Goal: Information Seeking & Learning: Check status

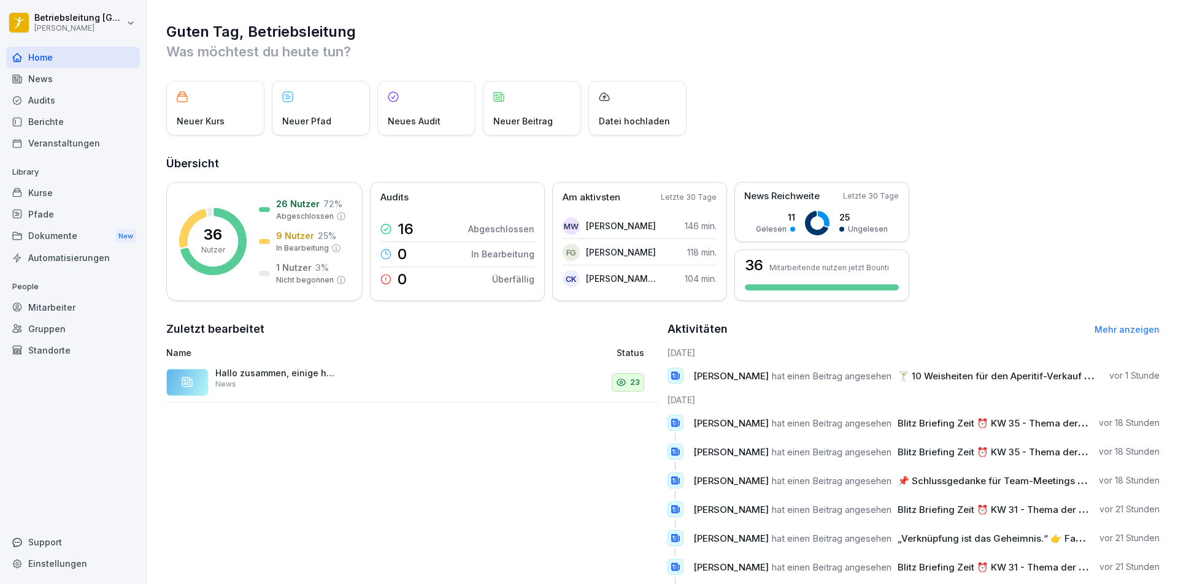
click at [51, 127] on div "Berichte" at bounding box center [73, 121] width 134 height 21
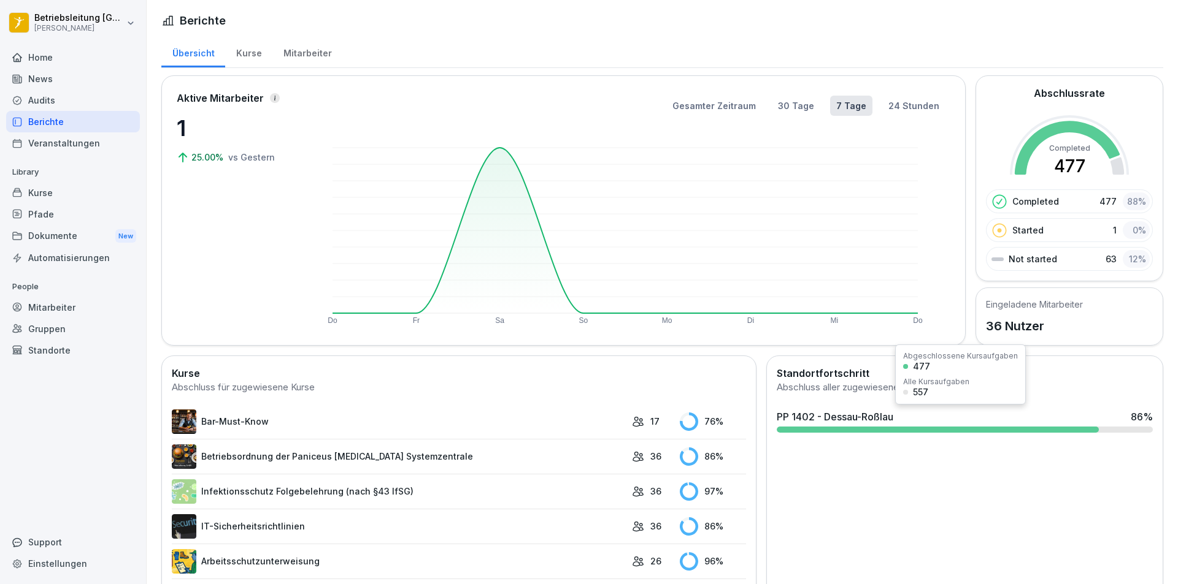
click at [1125, 424] on div "PP 1402 - Dessau-Roßlau 86 %" at bounding box center [965, 421] width 386 height 33
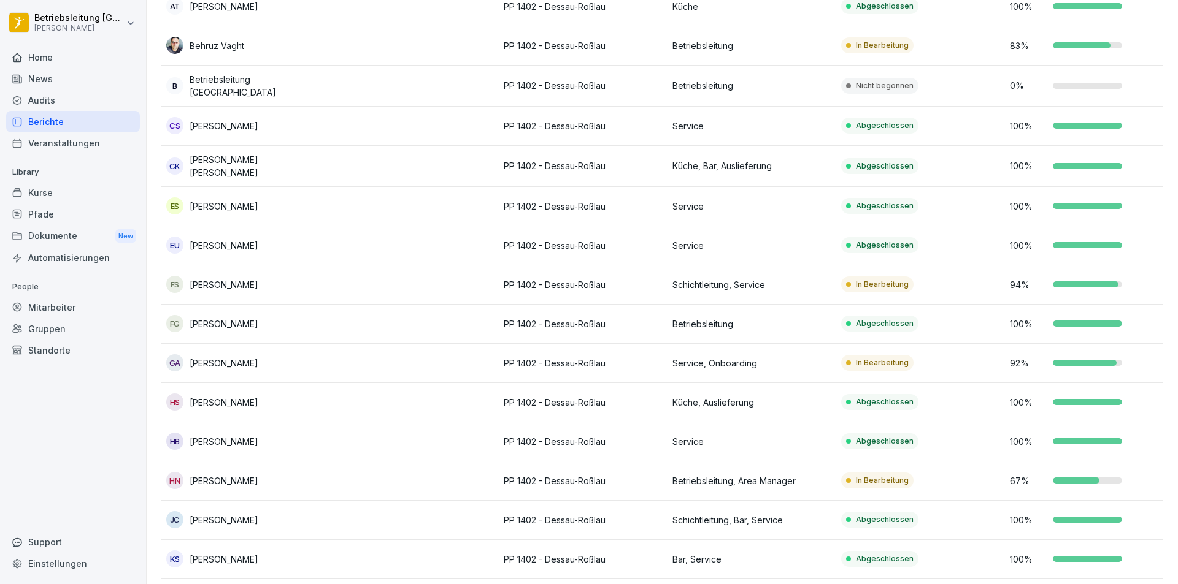
scroll to position [307, 0]
click at [952, 290] on td "In Bearbeitung" at bounding box center [920, 284] width 169 height 39
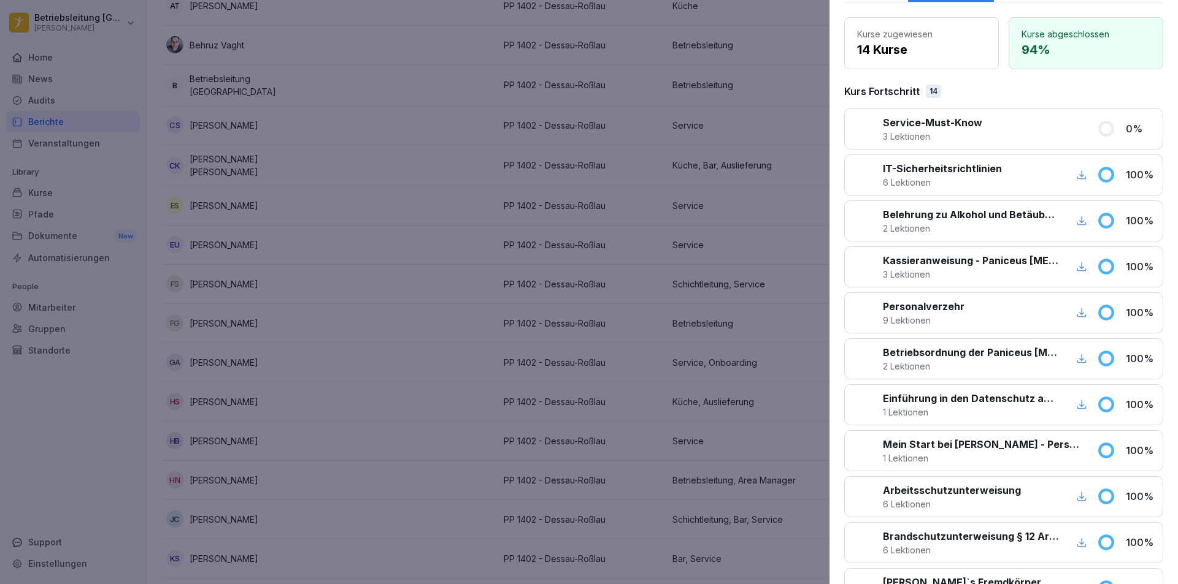
scroll to position [0, 0]
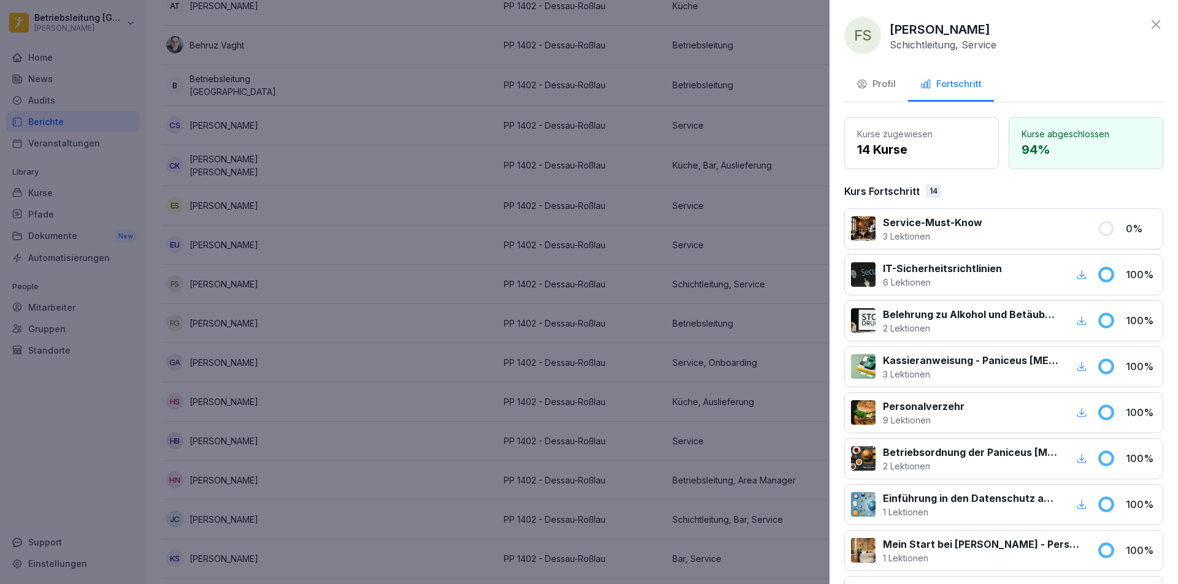
click at [1148, 29] on icon at bounding box center [1155, 24] width 15 height 15
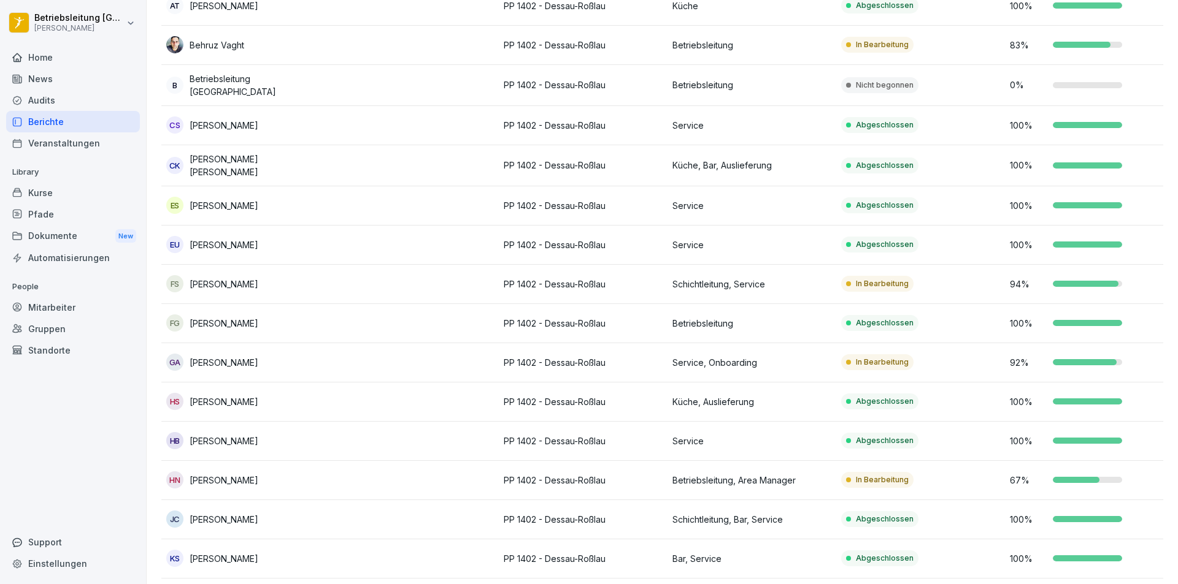
click at [894, 329] on div "Abgeschlossen" at bounding box center [879, 323] width 77 height 16
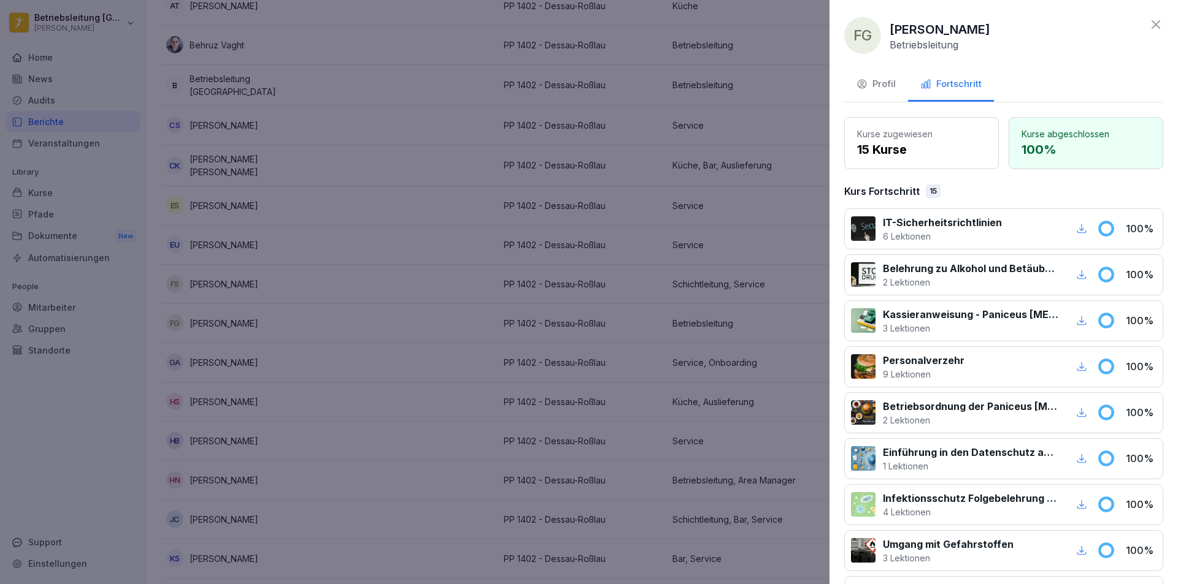
click at [299, 325] on div at bounding box center [589, 292] width 1178 height 584
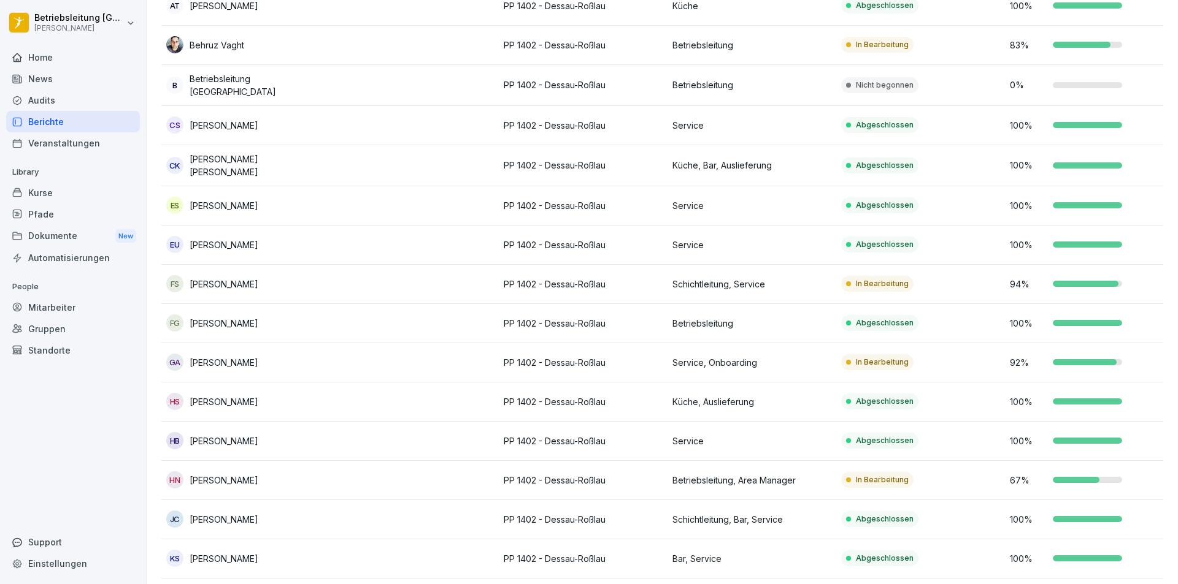
click at [321, 323] on div "FG [PERSON_NAME]" at bounding box center [245, 323] width 159 height 17
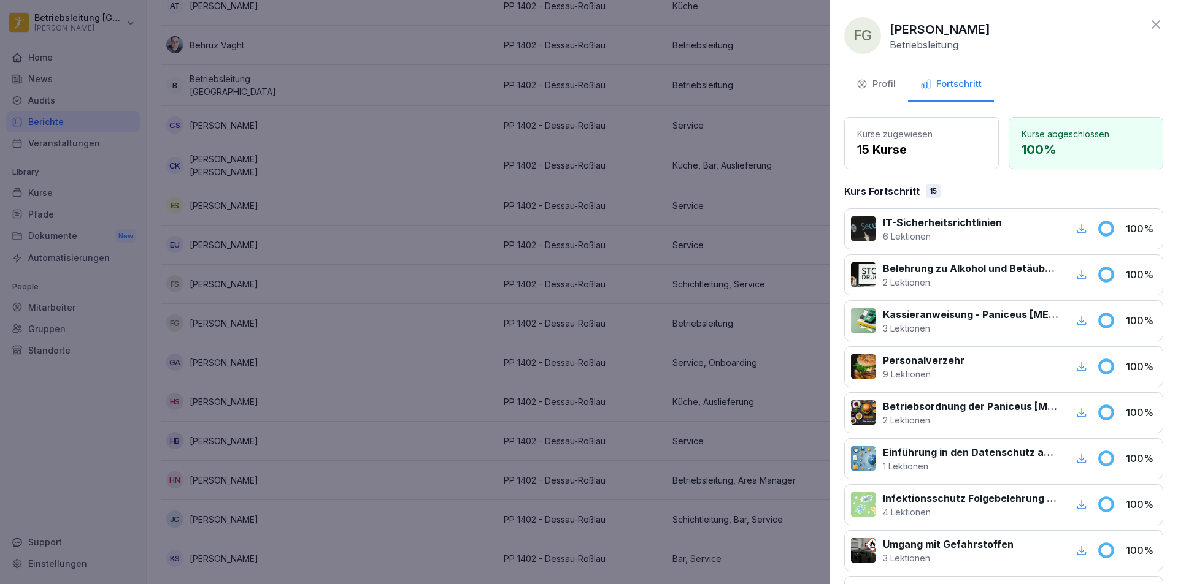
click at [877, 80] on div "Profil" at bounding box center [875, 84] width 39 height 14
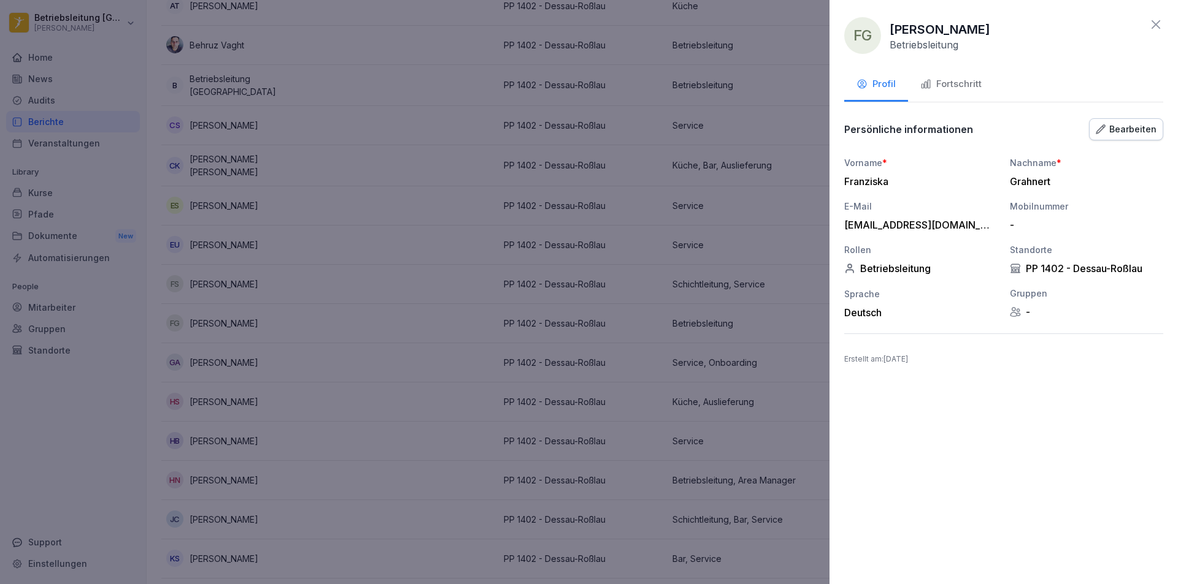
click at [280, 308] on div at bounding box center [589, 292] width 1178 height 584
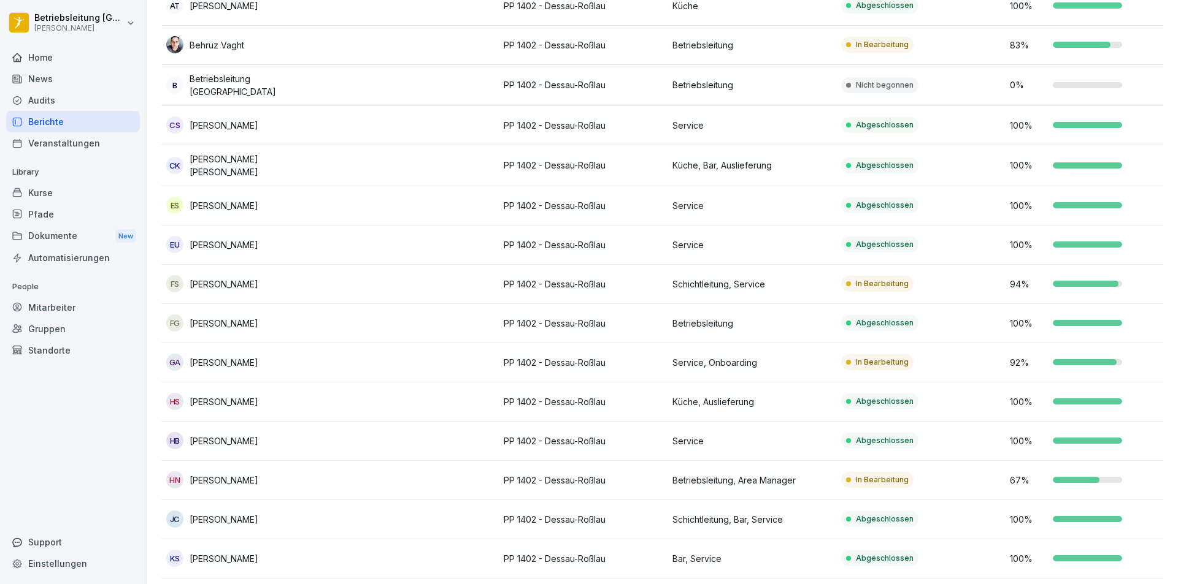
click at [316, 324] on div "FG [PERSON_NAME]" at bounding box center [245, 323] width 159 height 17
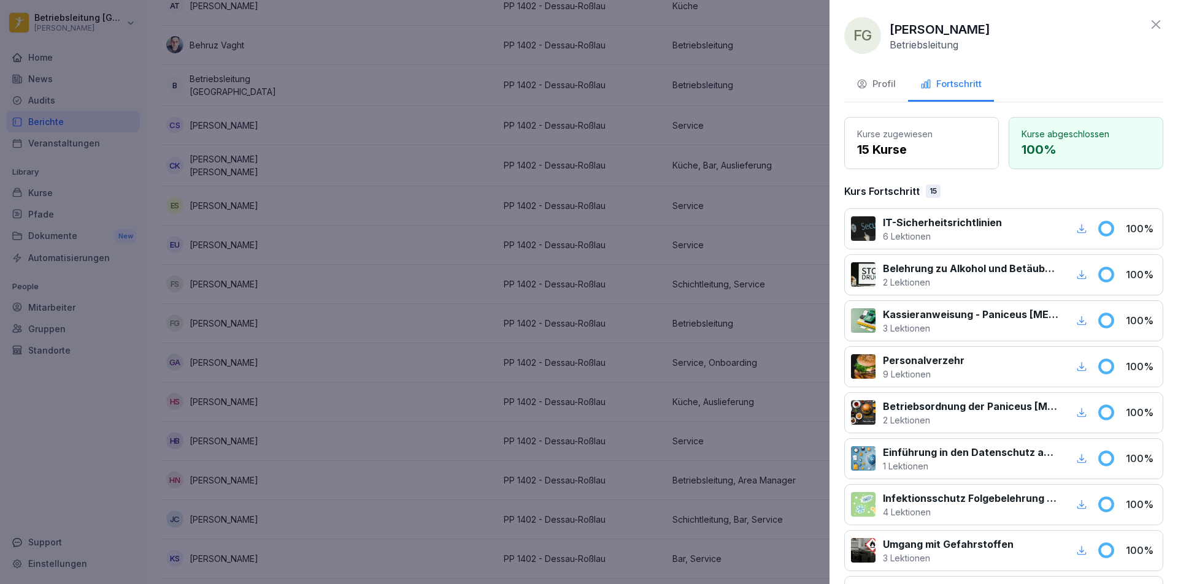
click at [870, 82] on div "Profil" at bounding box center [875, 84] width 39 height 14
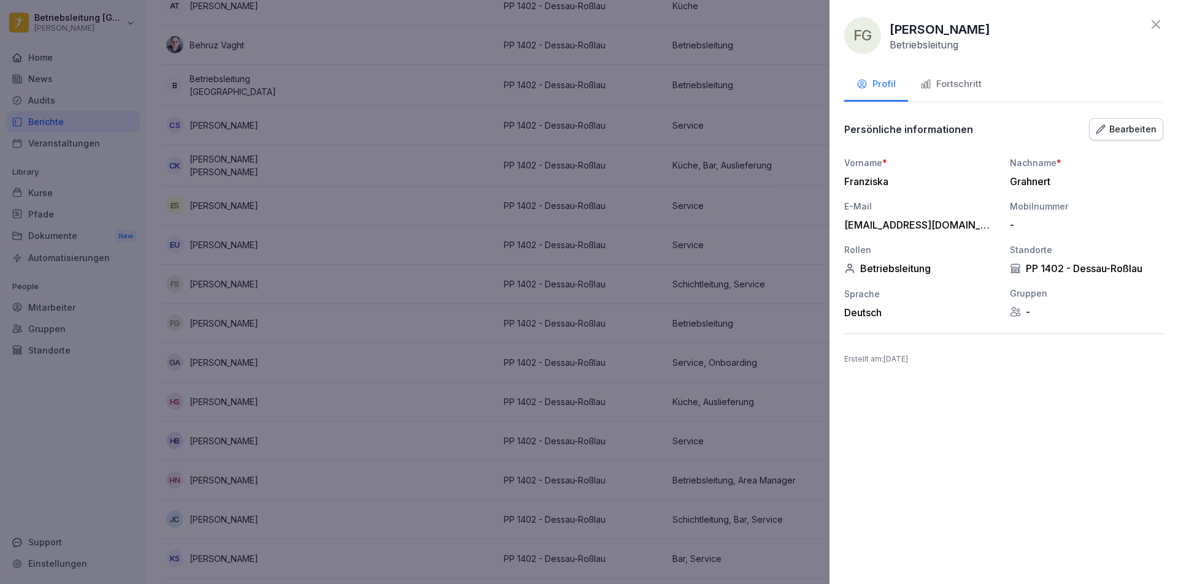
click at [608, 196] on div at bounding box center [589, 292] width 1178 height 584
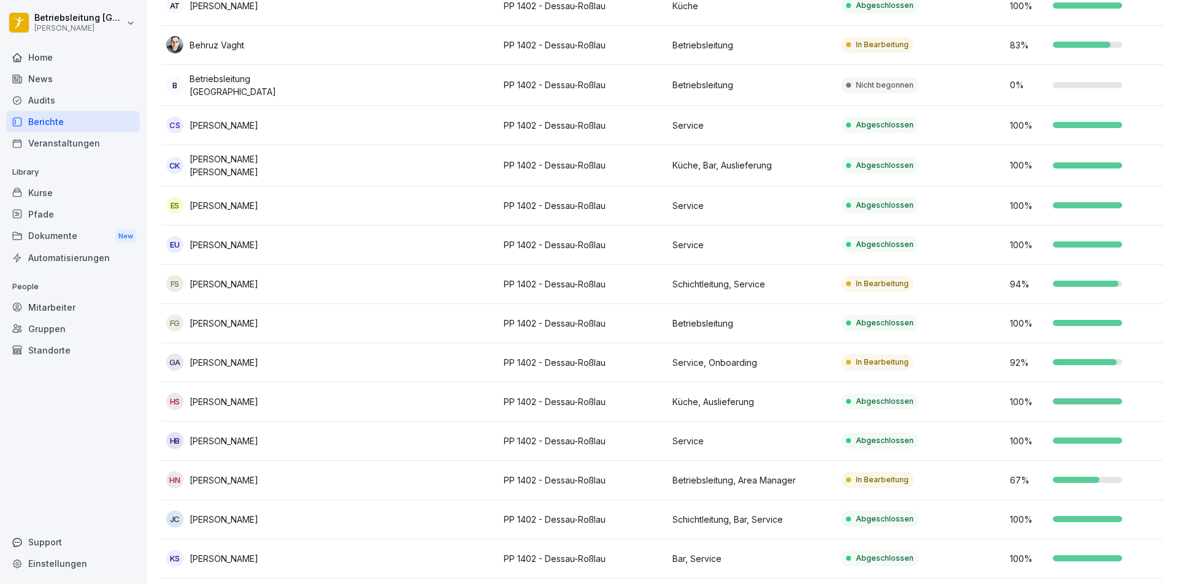
click at [338, 332] on td at bounding box center [414, 323] width 169 height 39
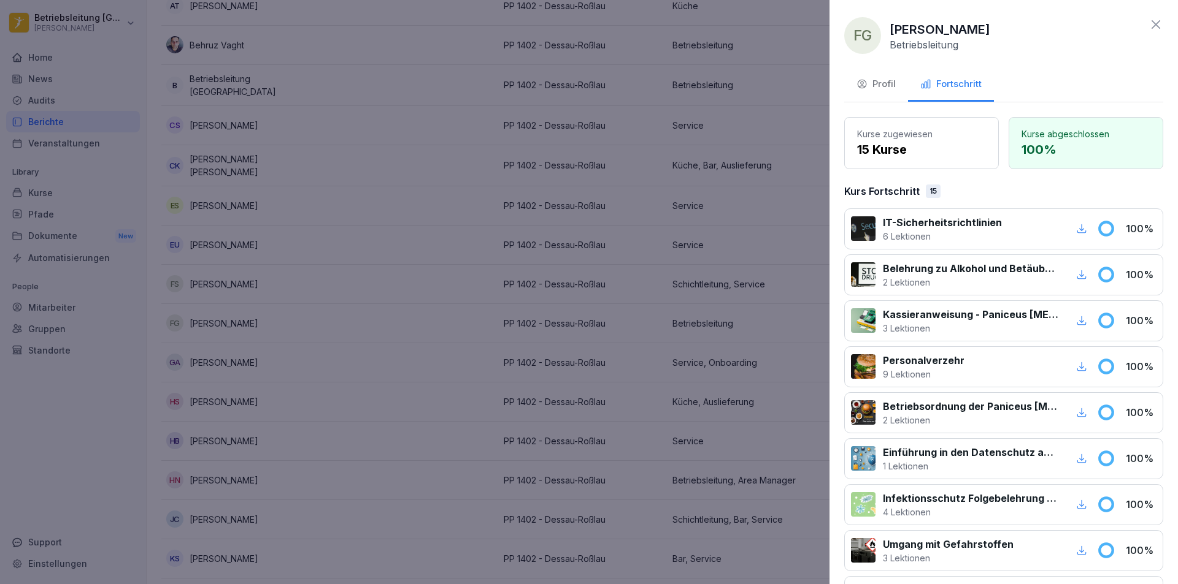
click at [872, 95] on button "Profil" at bounding box center [876, 85] width 64 height 33
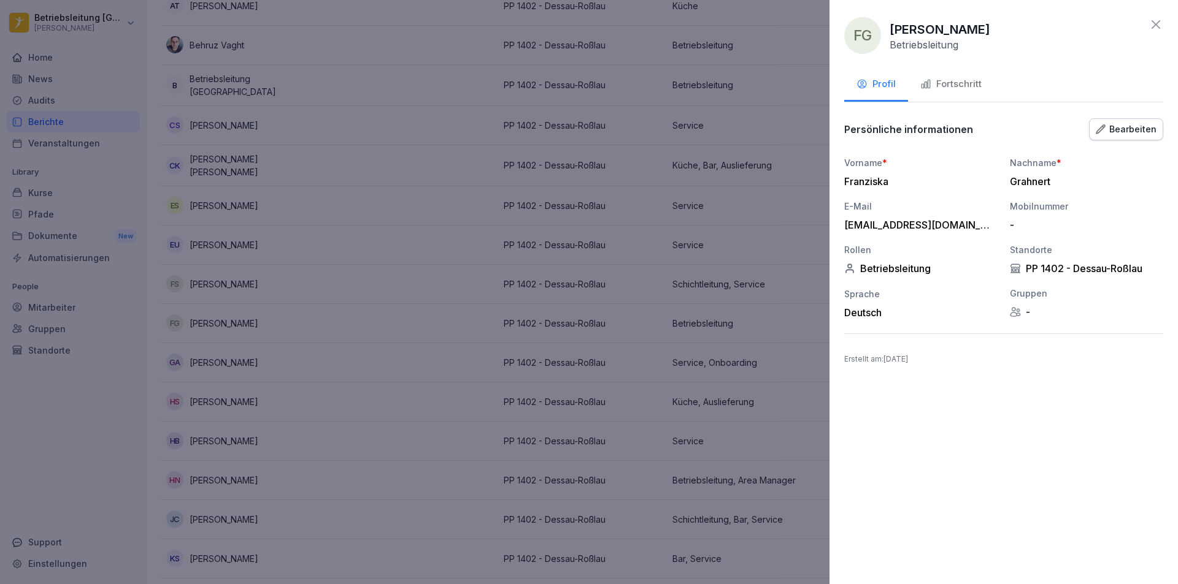
click at [945, 83] on div "Fortschritt" at bounding box center [950, 84] width 61 height 14
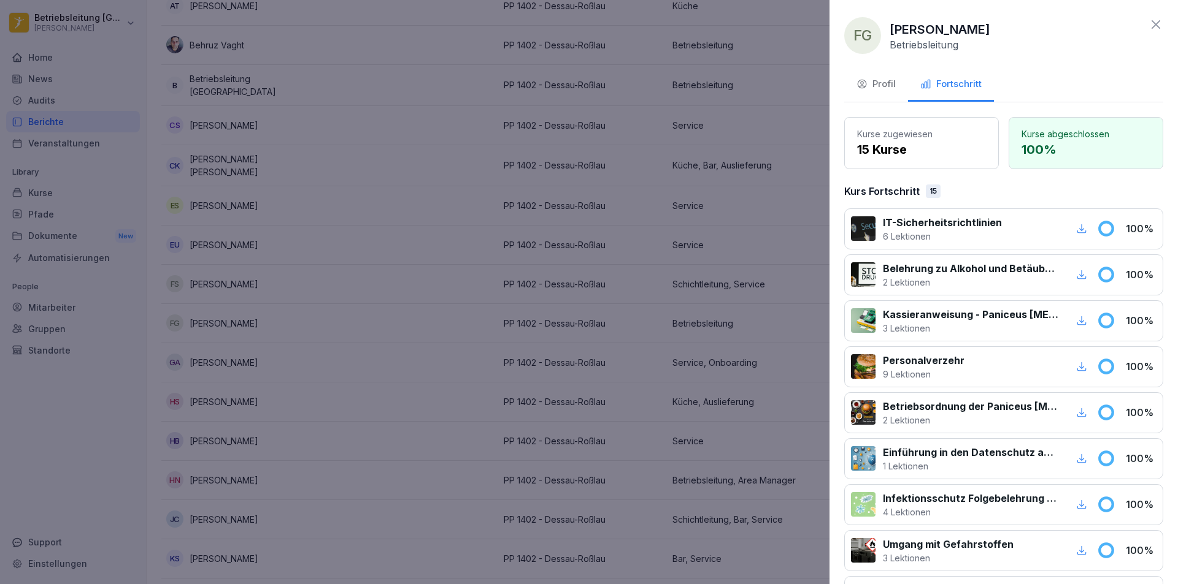
click at [868, 88] on div "Profil" at bounding box center [875, 84] width 39 height 14
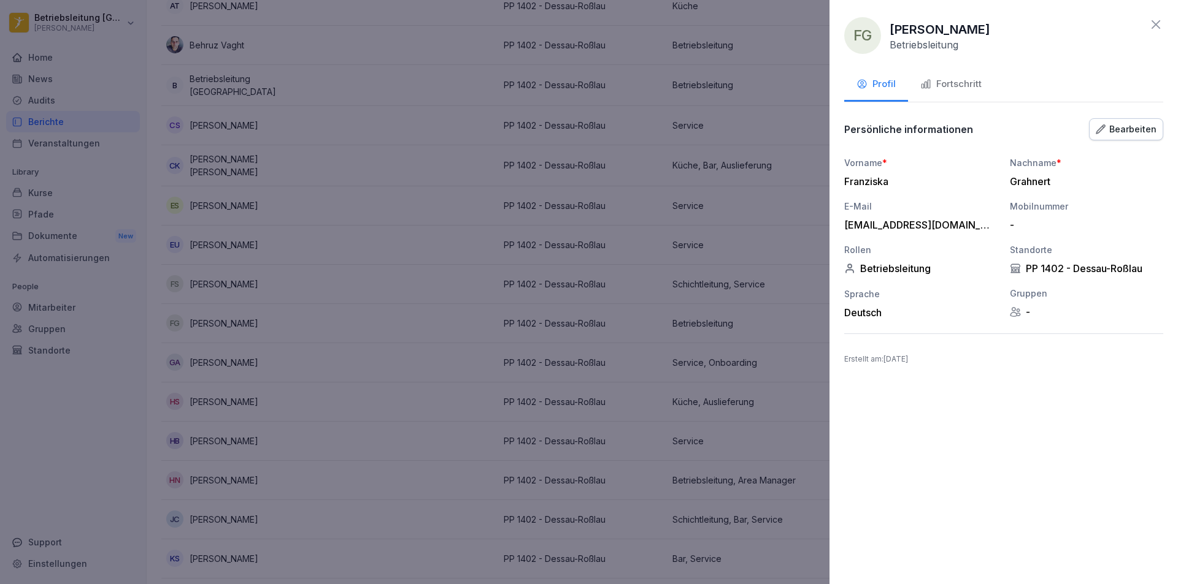
click at [503, 194] on div at bounding box center [589, 292] width 1178 height 584
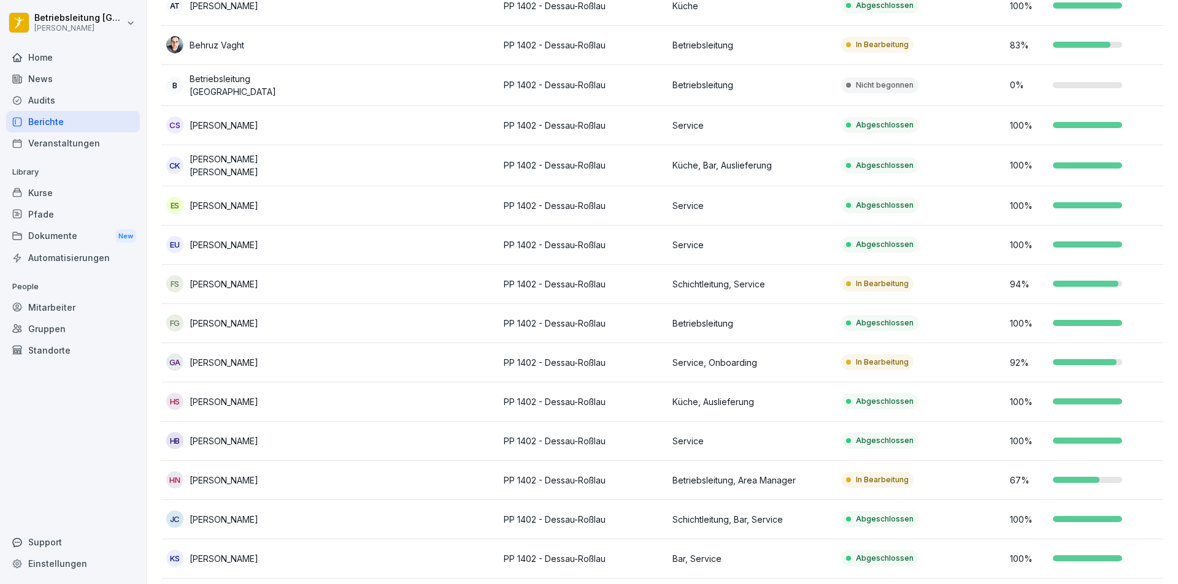
click at [342, 327] on td at bounding box center [414, 323] width 169 height 39
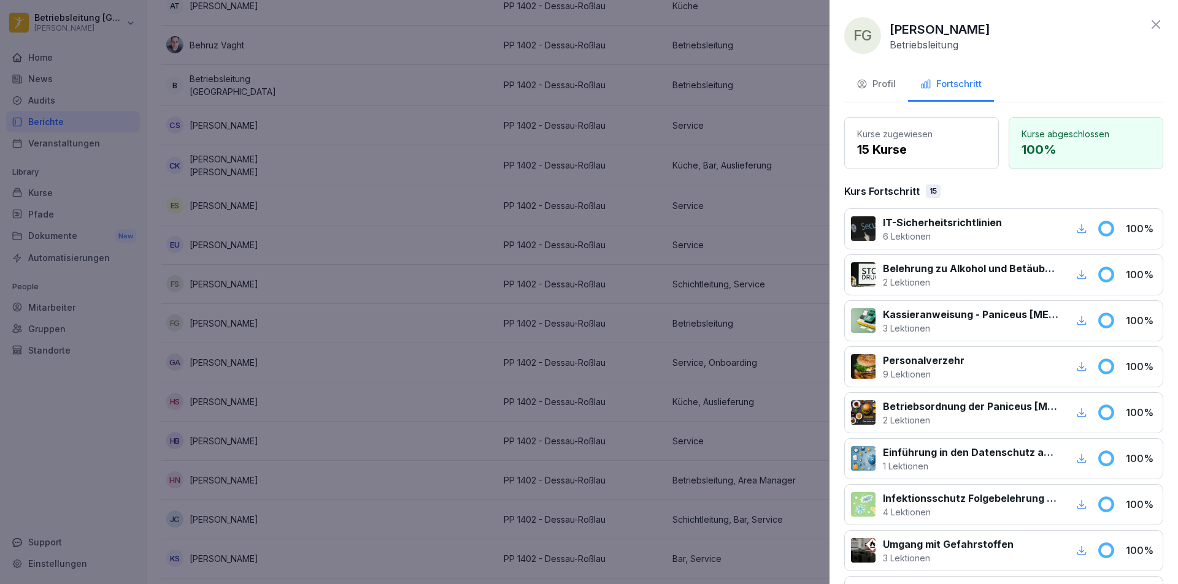
click at [888, 82] on div "Profil" at bounding box center [875, 84] width 39 height 14
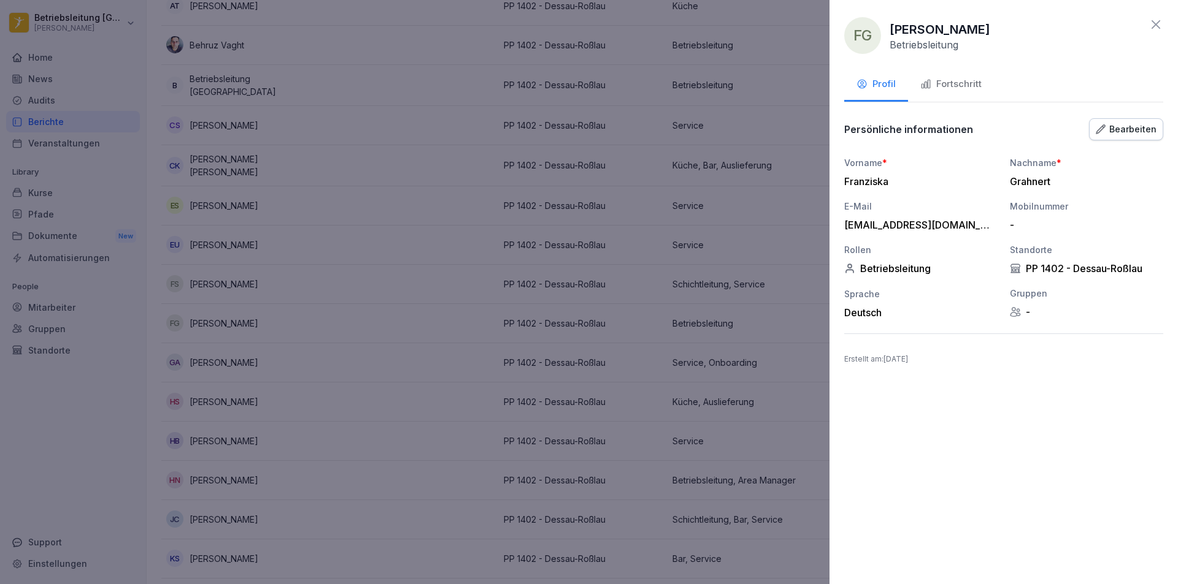
click at [977, 84] on div "Fortschritt" at bounding box center [950, 84] width 61 height 14
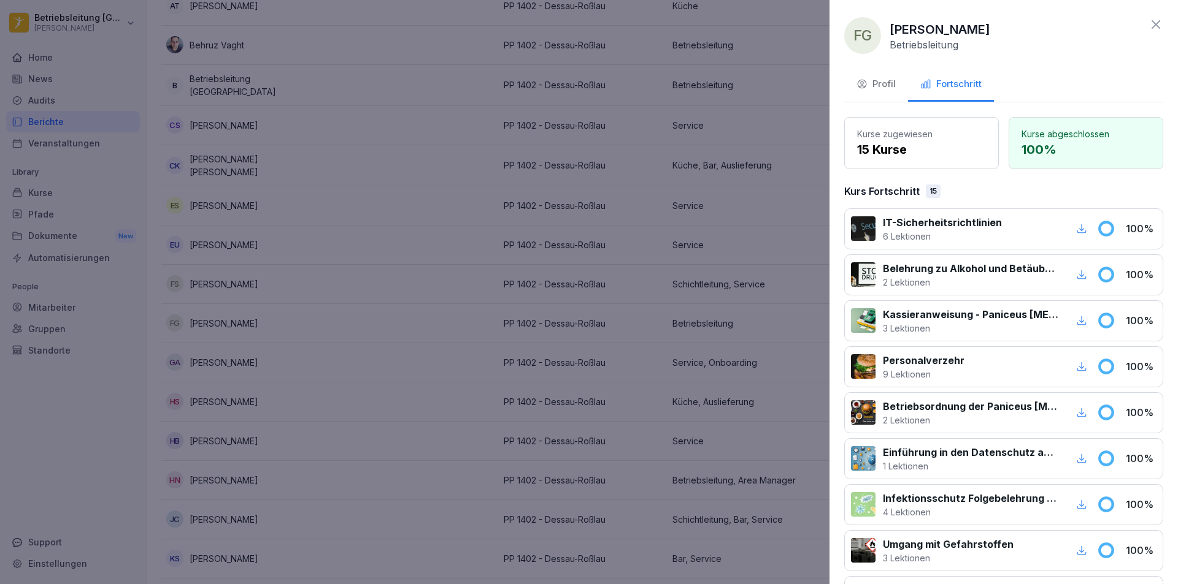
click at [255, 258] on div at bounding box center [589, 292] width 1178 height 584
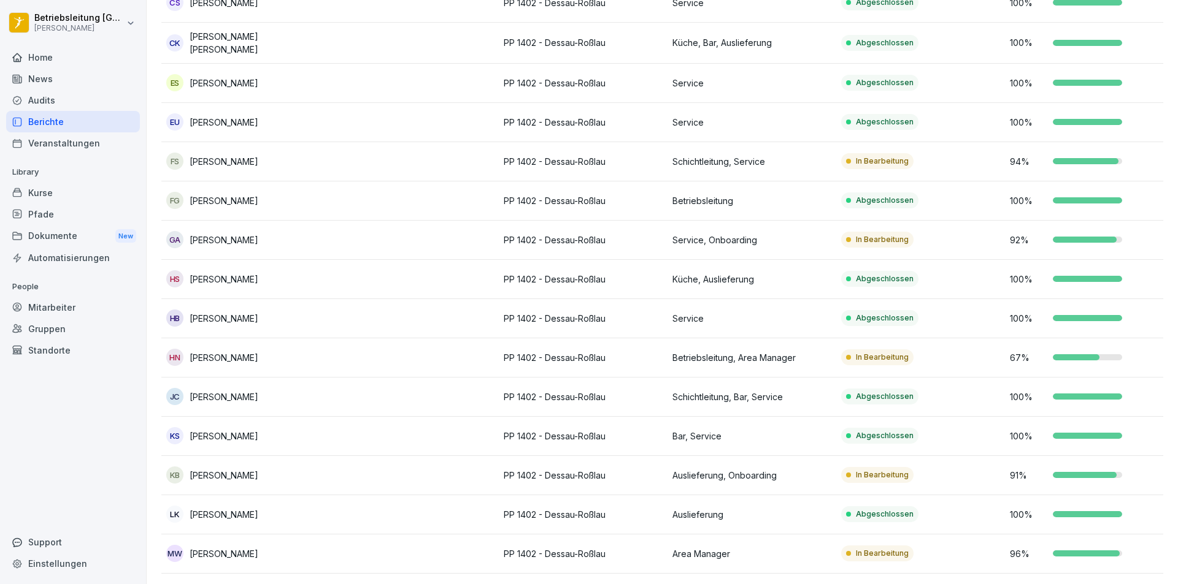
scroll to position [368, 0]
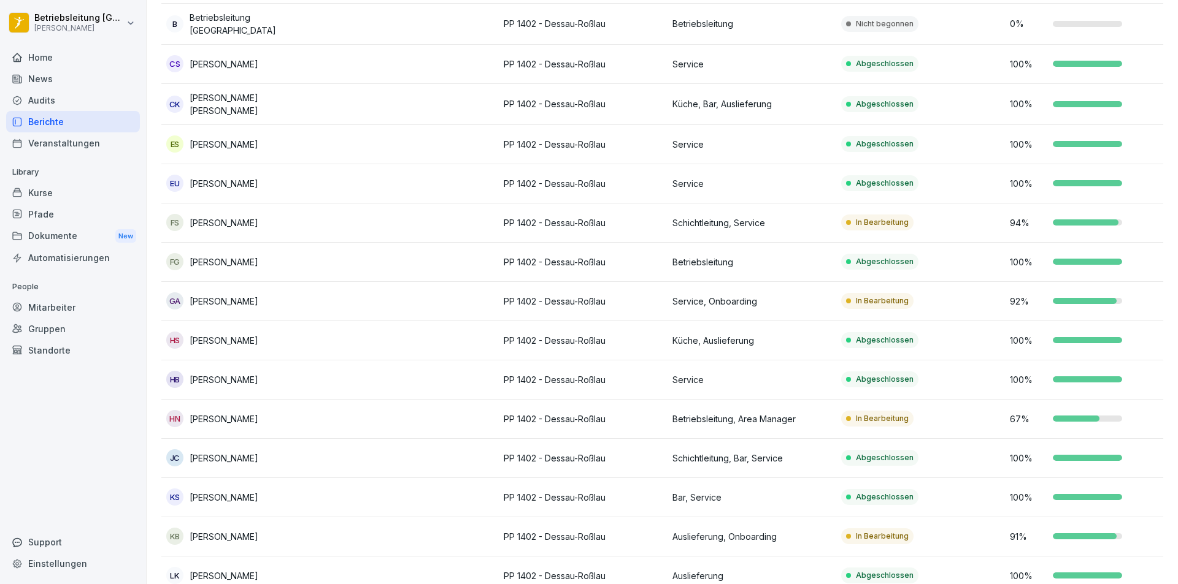
click at [333, 260] on td at bounding box center [414, 262] width 169 height 39
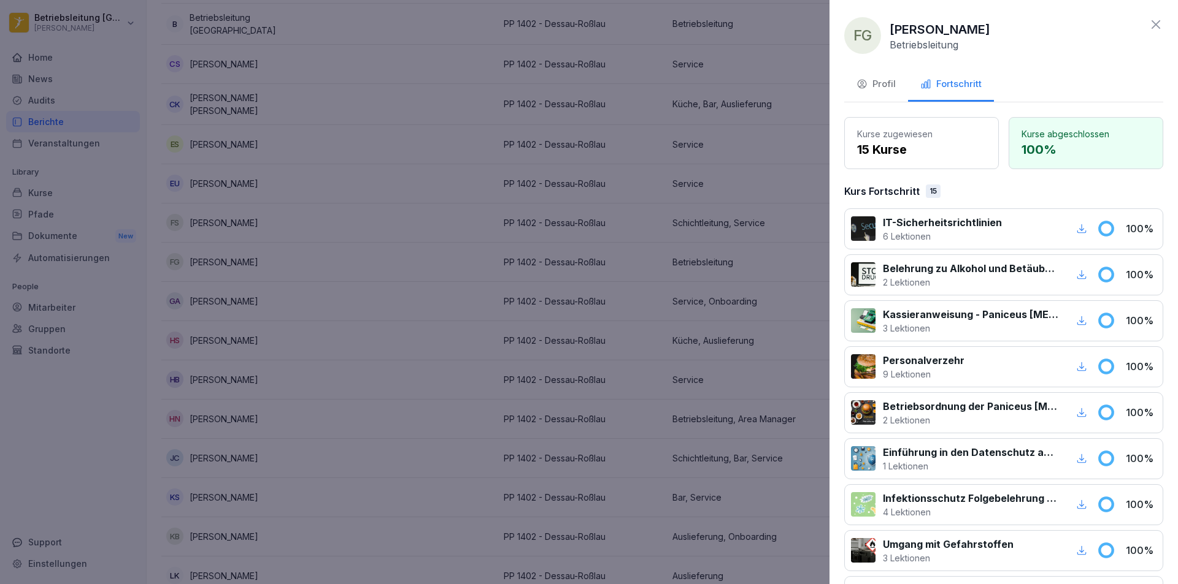
click at [889, 83] on div "Profil" at bounding box center [875, 84] width 39 height 14
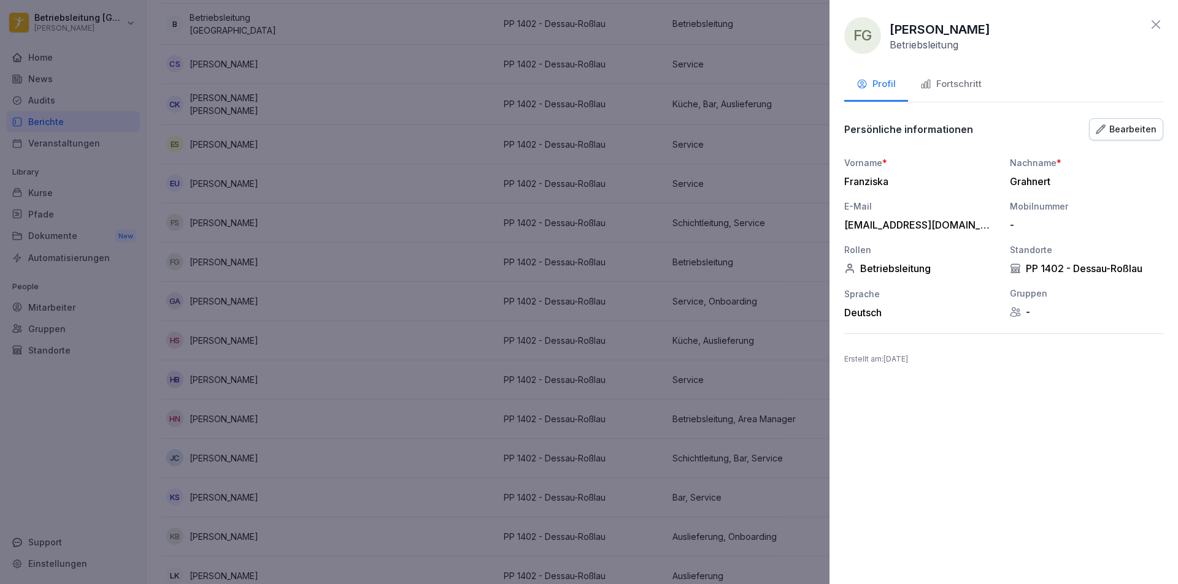
click at [228, 223] on div at bounding box center [589, 292] width 1178 height 584
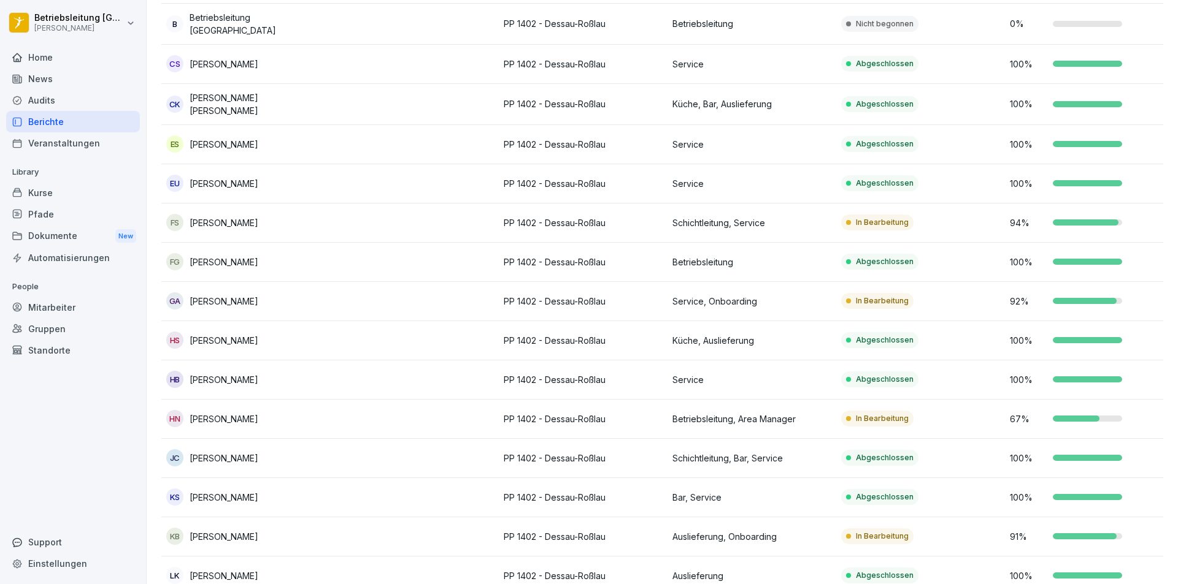
click at [331, 257] on tr "FG [PERSON_NAME] PP 1402 - Dessau-Roßlau Betriebsleitung Abgeschlossen 100 %" at bounding box center [667, 262] width 1012 height 39
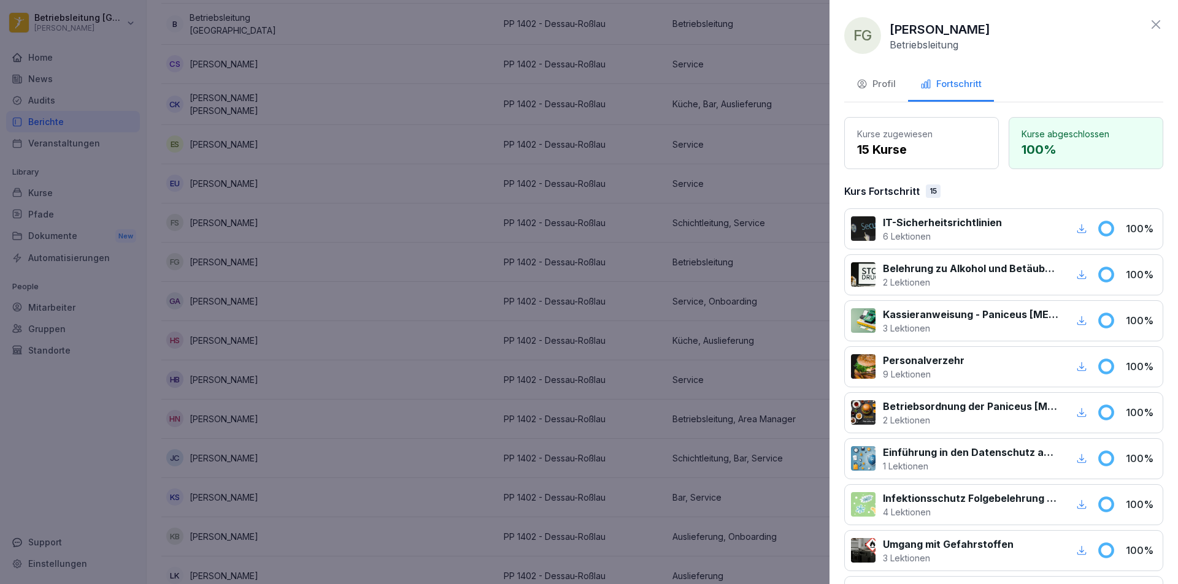
click at [889, 82] on div "Profil" at bounding box center [875, 84] width 39 height 14
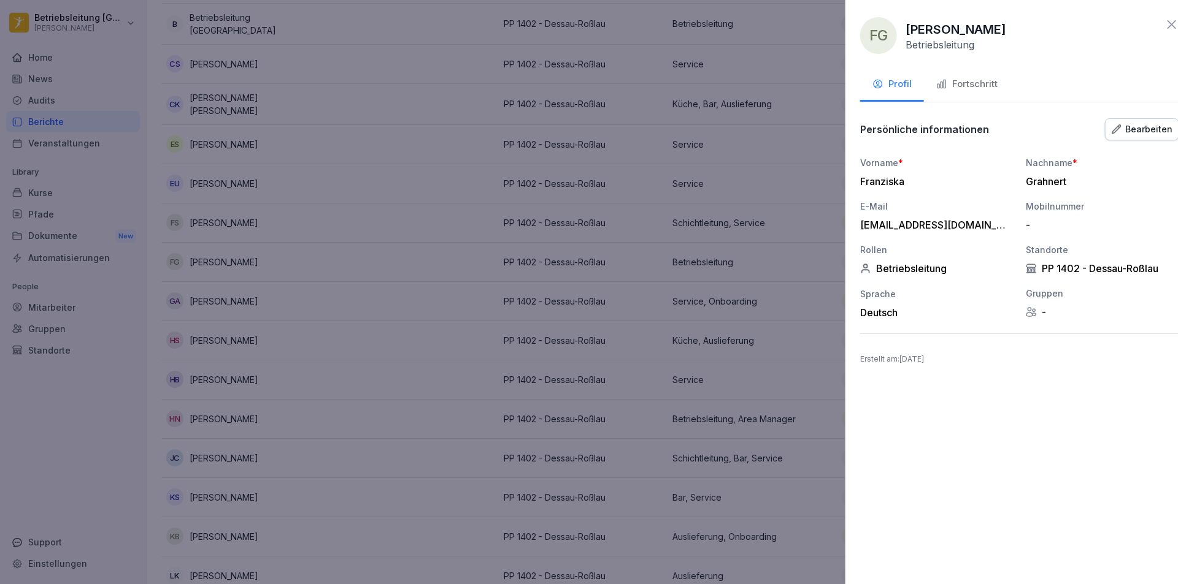
click at [294, 328] on div at bounding box center [589, 292] width 1178 height 584
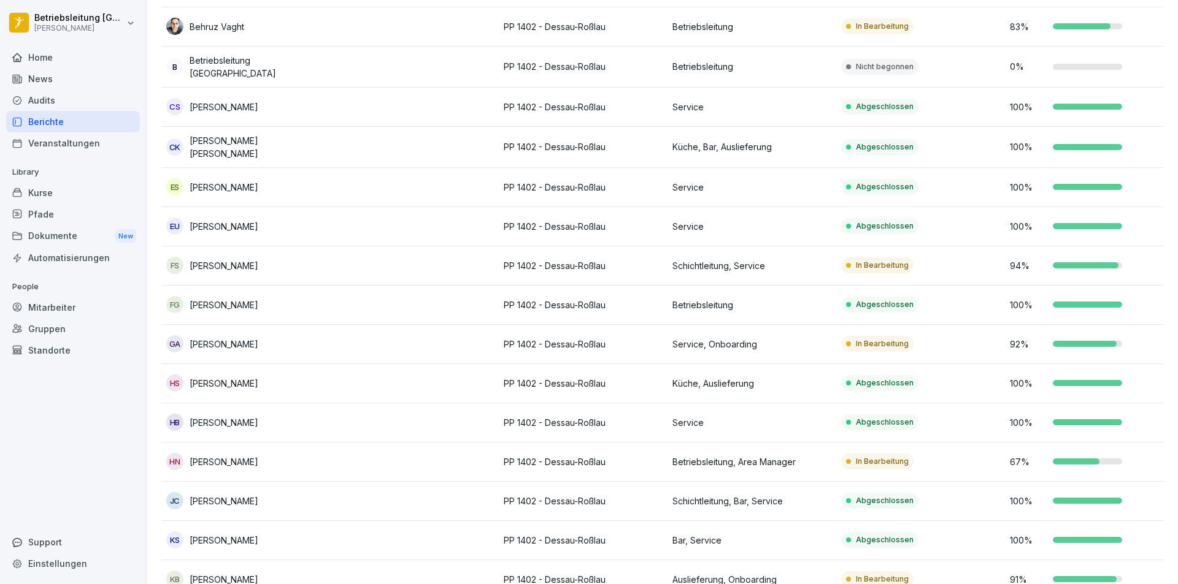
scroll to position [307, 0]
